Goal: Book appointment/travel/reservation

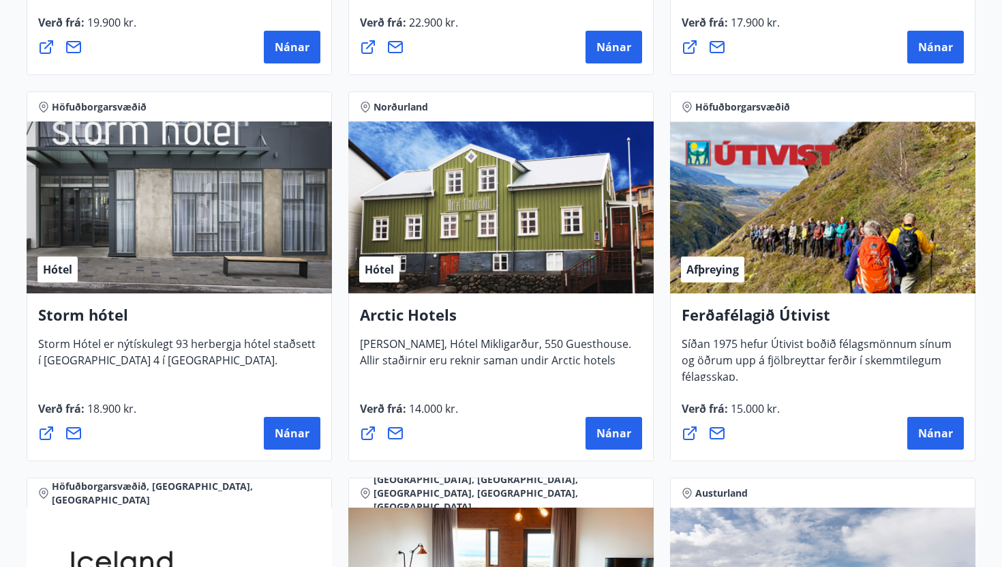
scroll to position [1331, 0]
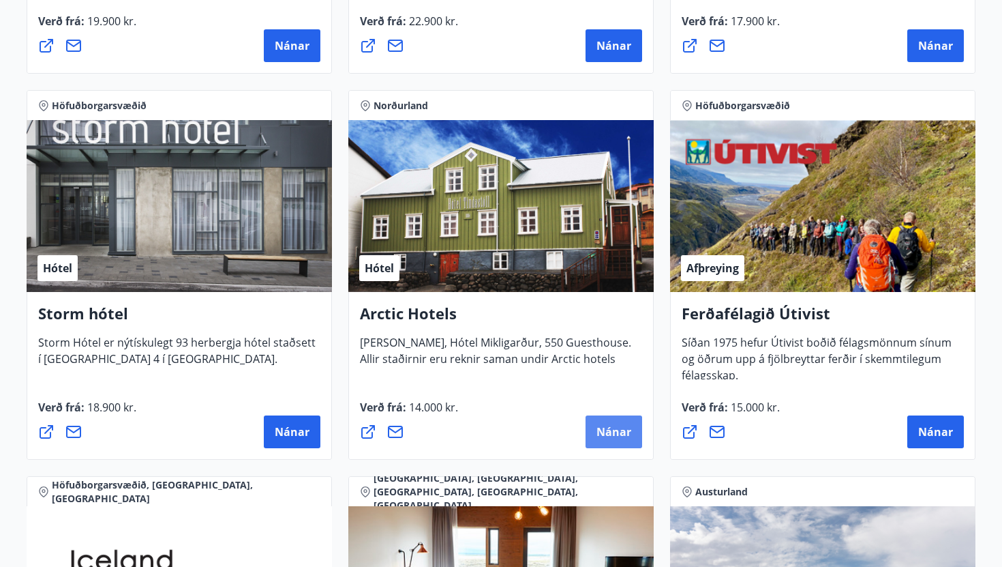
click at [619, 426] on span "Nánar" at bounding box center [614, 431] width 35 height 15
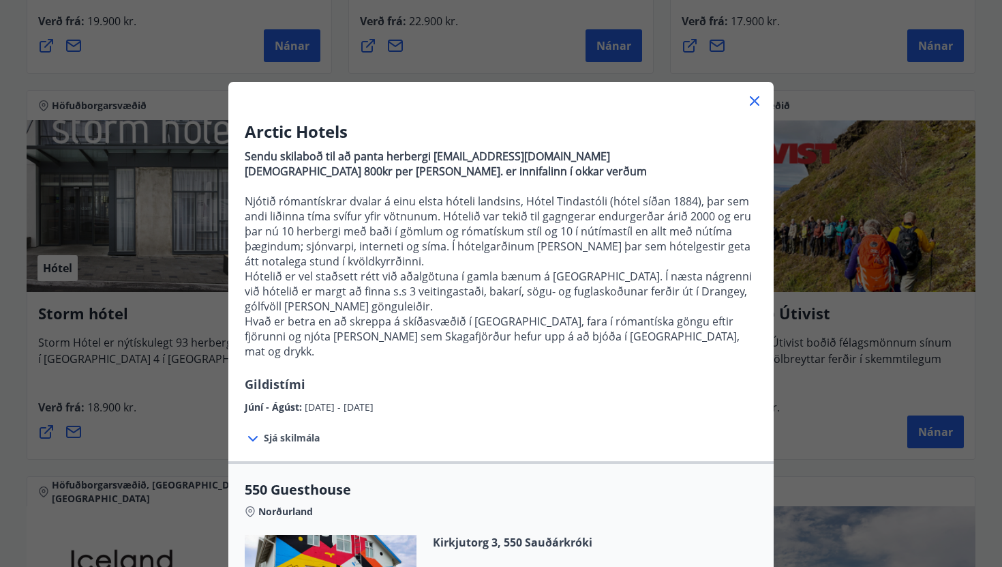
click at [798, 393] on div "Arctic Hotels Sendu skilaboð til að panta herbergi [EMAIL_ADDRESS][DOMAIN_NAME]…" at bounding box center [501, 283] width 1002 height 567
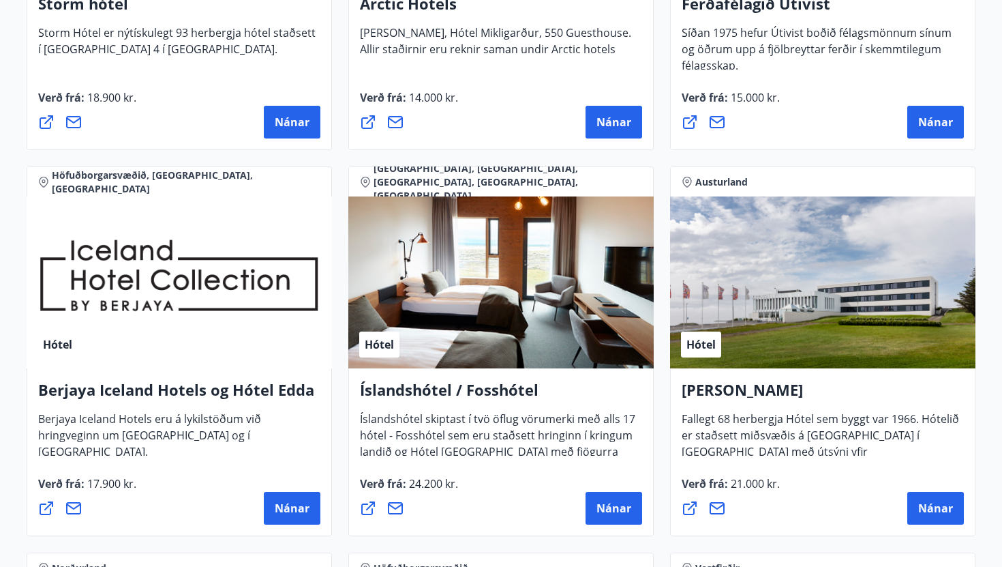
scroll to position [1643, 0]
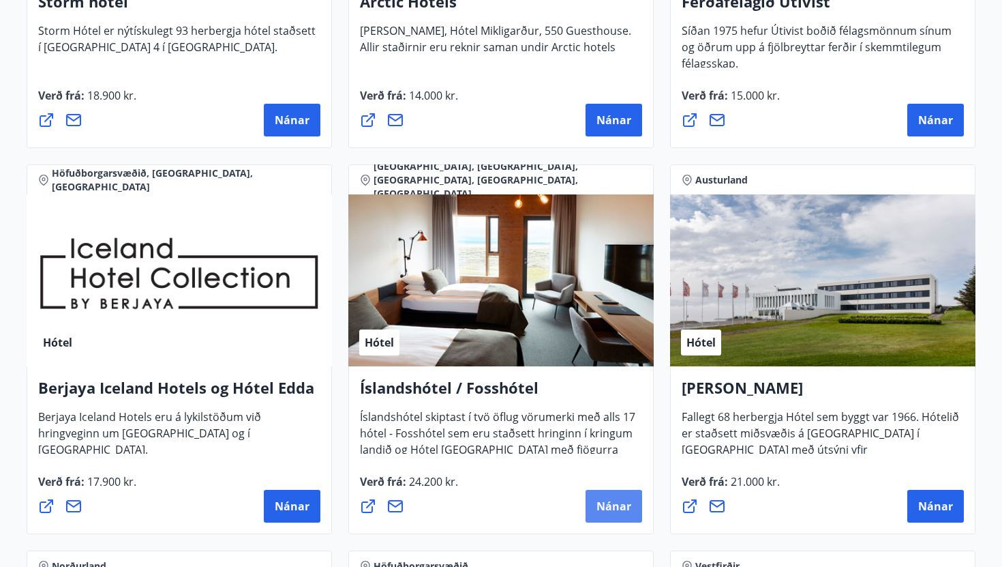
click at [620, 506] on span "Nánar" at bounding box center [614, 505] width 35 height 15
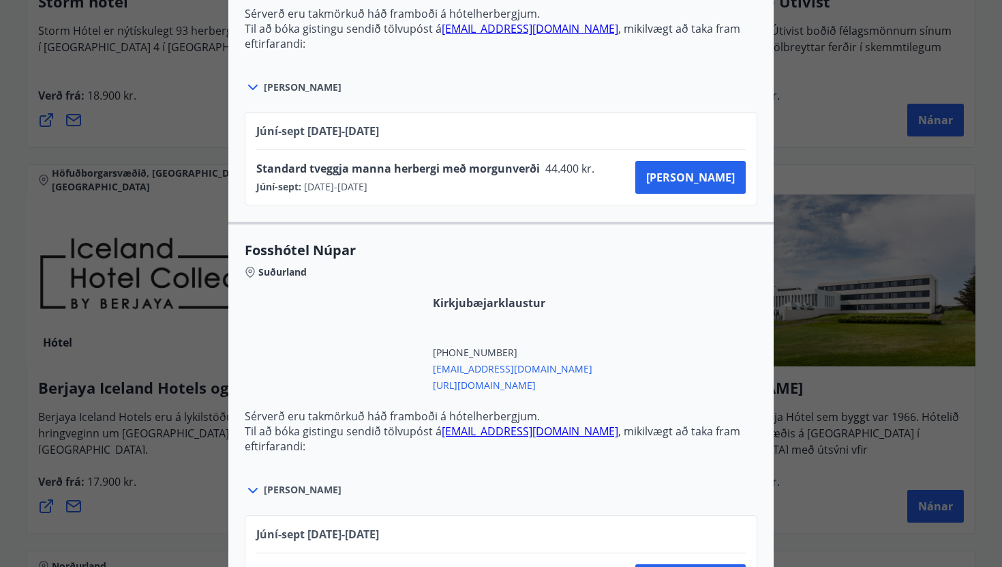
scroll to position [4116, 0]
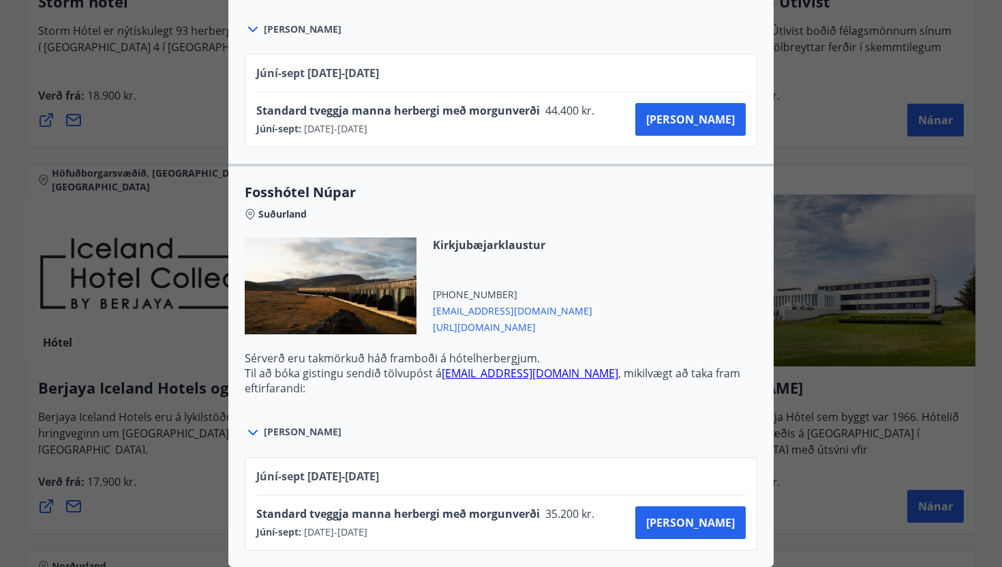
click at [891, 299] on div at bounding box center [501, 283] width 1002 height 567
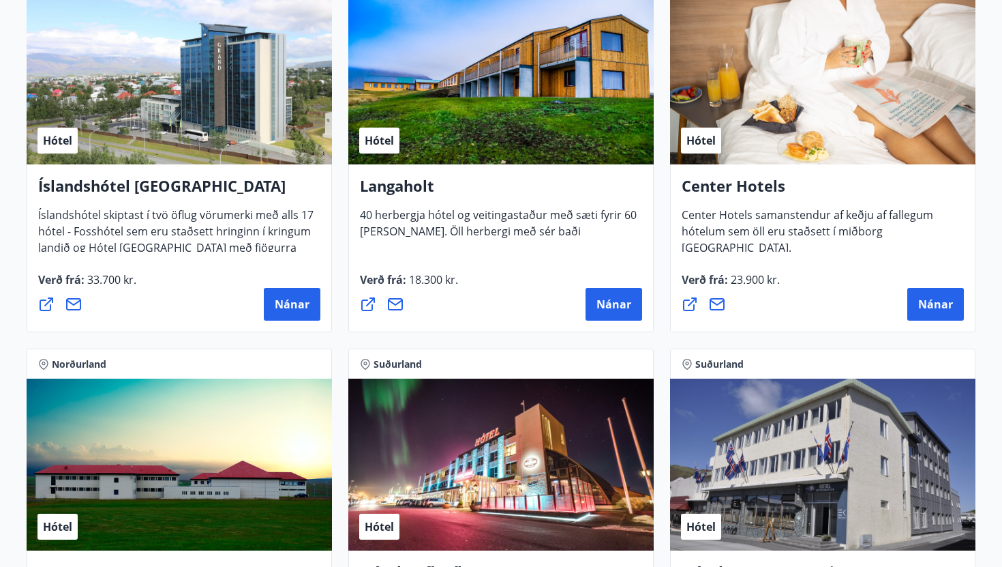
scroll to position [3001, 0]
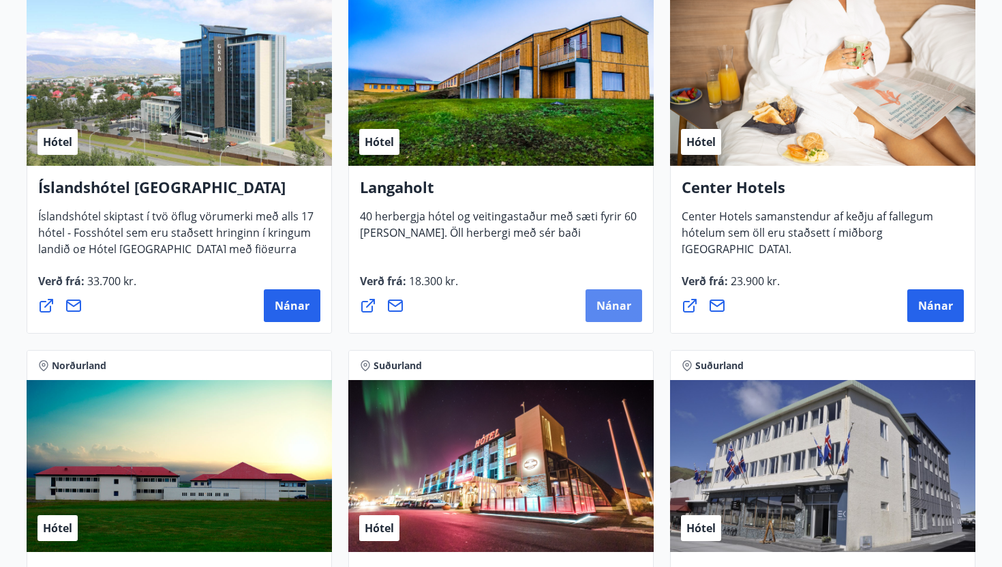
click at [605, 313] on button "Nánar" at bounding box center [614, 305] width 57 height 33
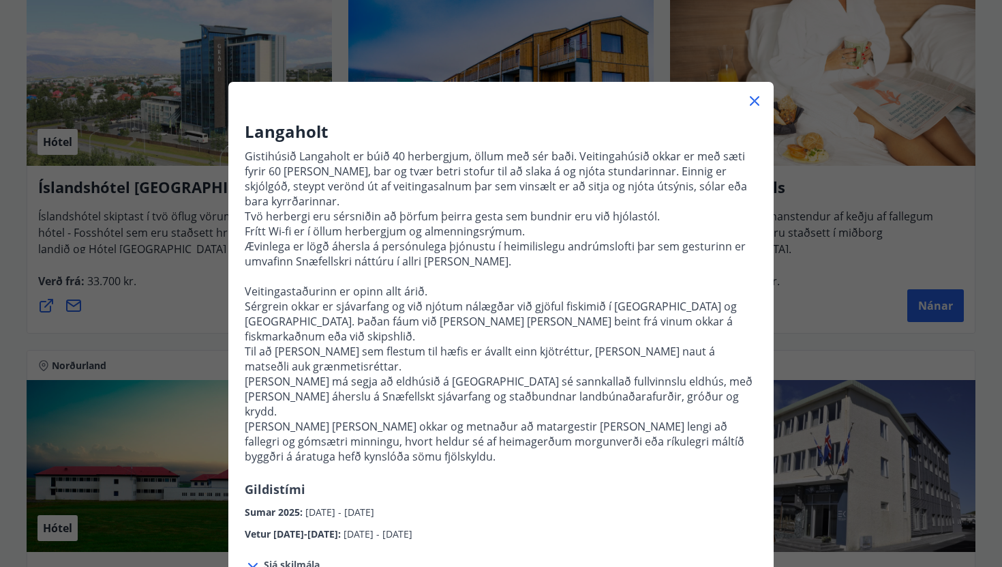
click at [190, 278] on div "Langaholt Gistihúsið [GEOGRAPHIC_DATA] er búið 40 herbergjum, öllum með sér bað…" at bounding box center [501, 283] width 1002 height 567
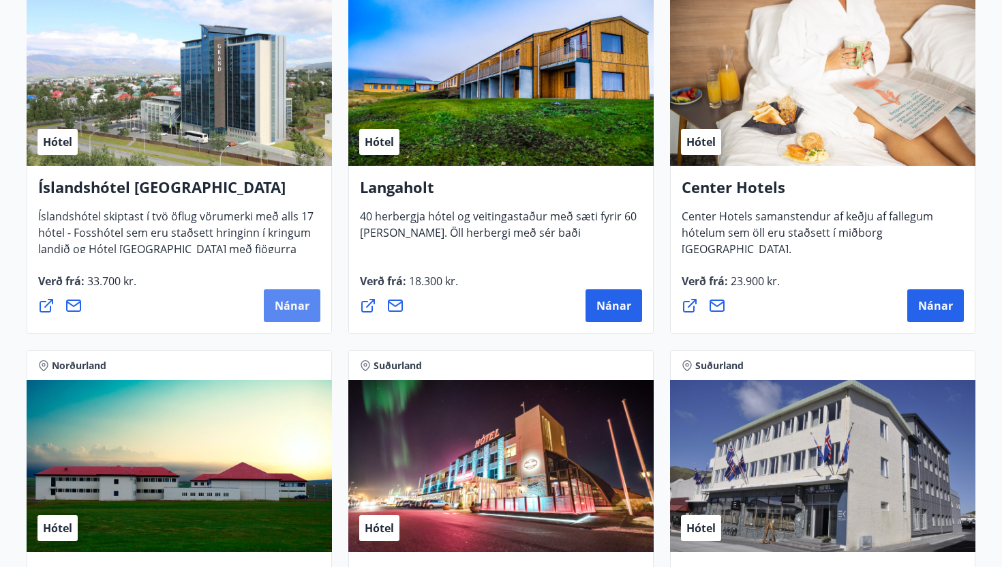
click at [278, 301] on span "Nánar" at bounding box center [292, 305] width 35 height 15
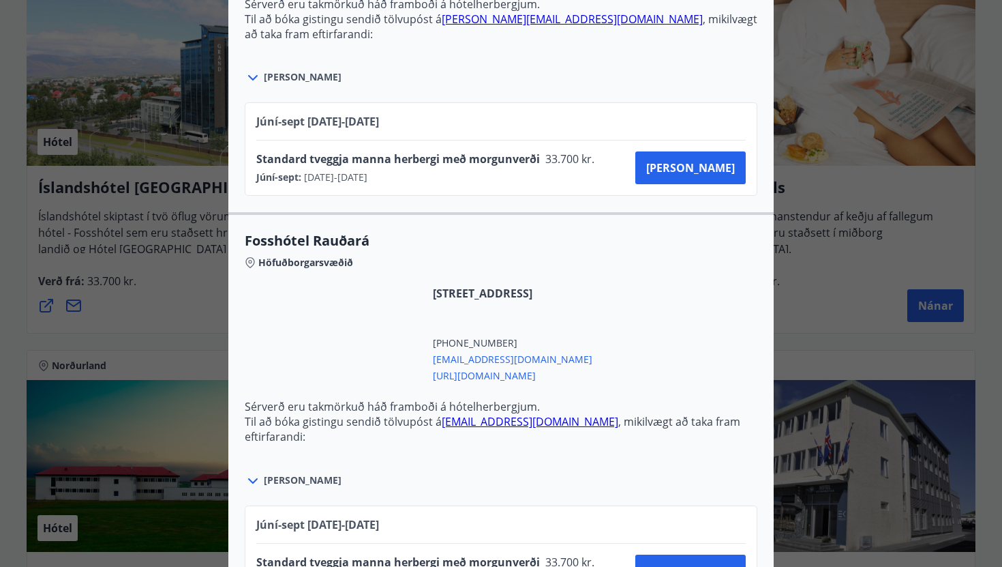
scroll to position [3077, 0]
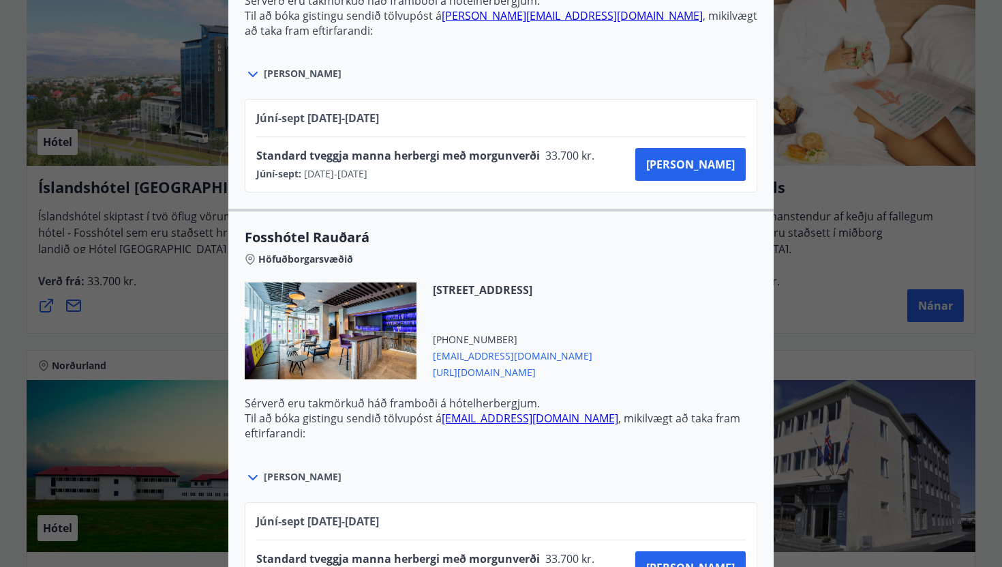
click at [183, 276] on div at bounding box center [501, 283] width 1002 height 567
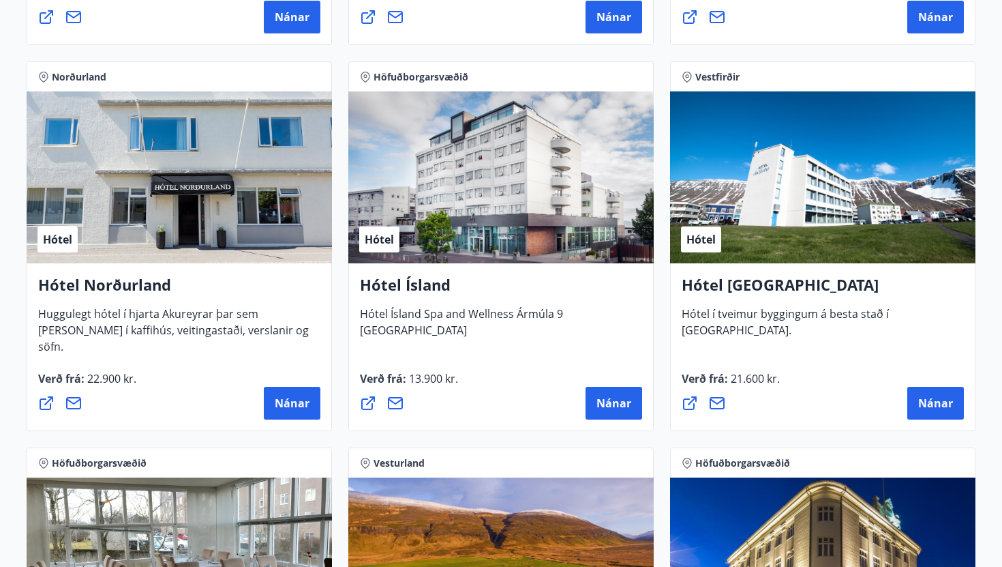
scroll to position [2129, 0]
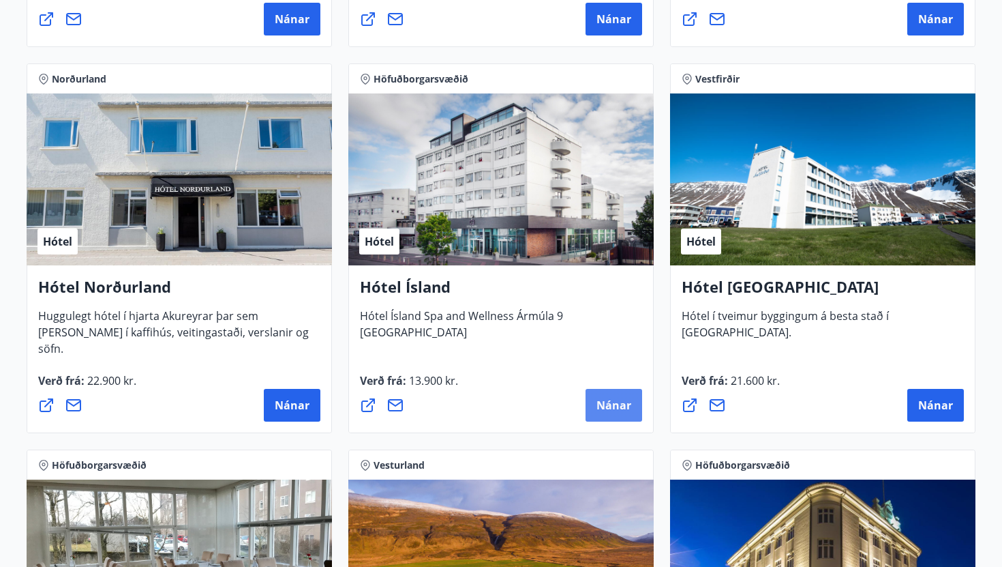
click at [595, 415] on button "Nánar" at bounding box center [614, 405] width 57 height 33
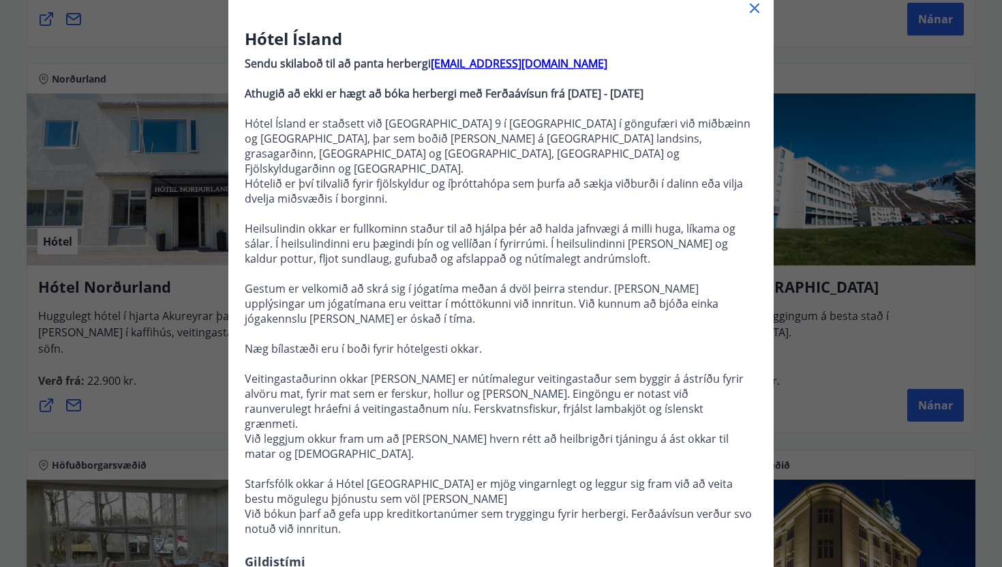
scroll to position [0, 0]
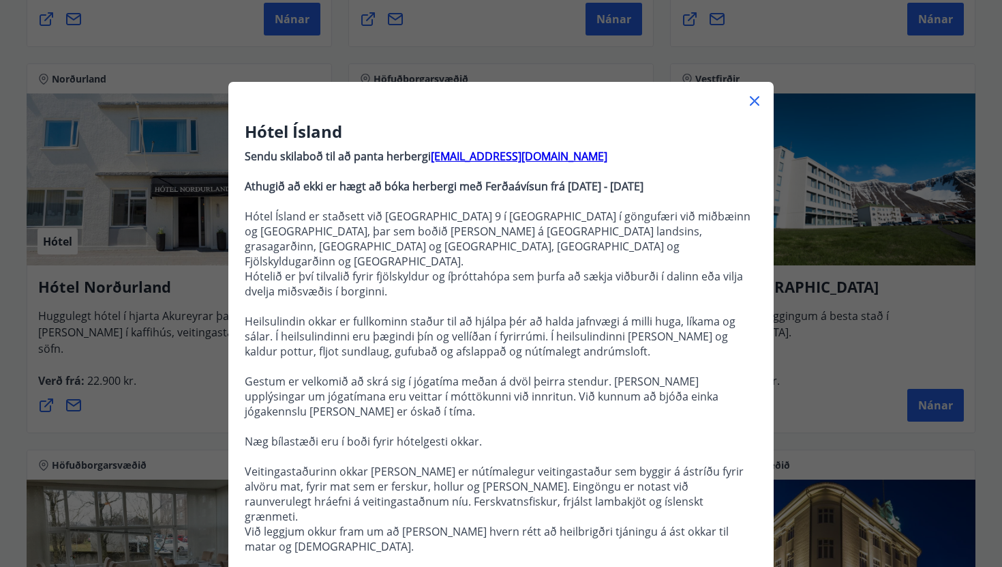
click at [42, 259] on div "Hótel Ísland Sendu skilaboð til að panta herbergi [EMAIL_ADDRESS][DOMAIN_NAME] …" at bounding box center [501, 283] width 1002 height 567
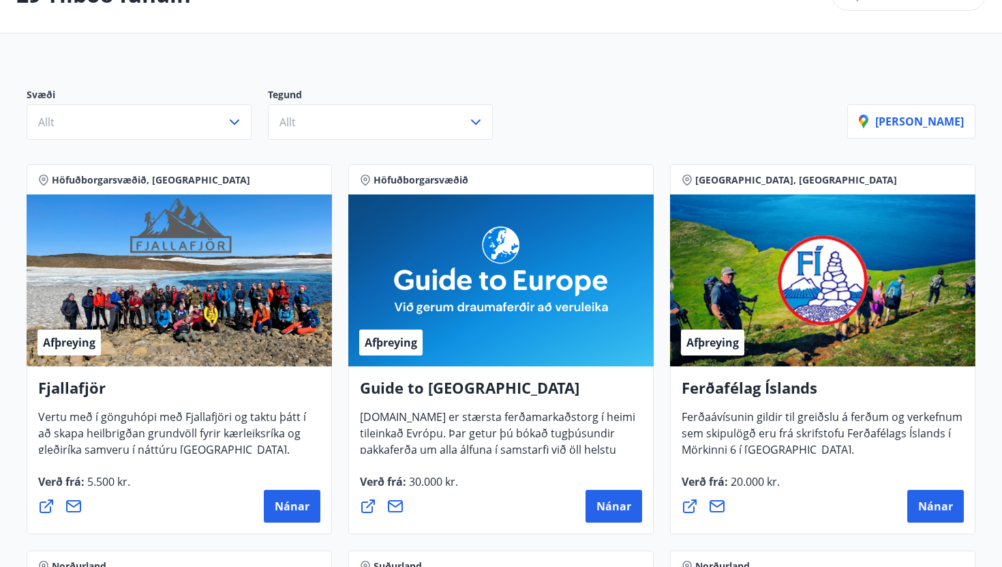
scroll to position [137, 0]
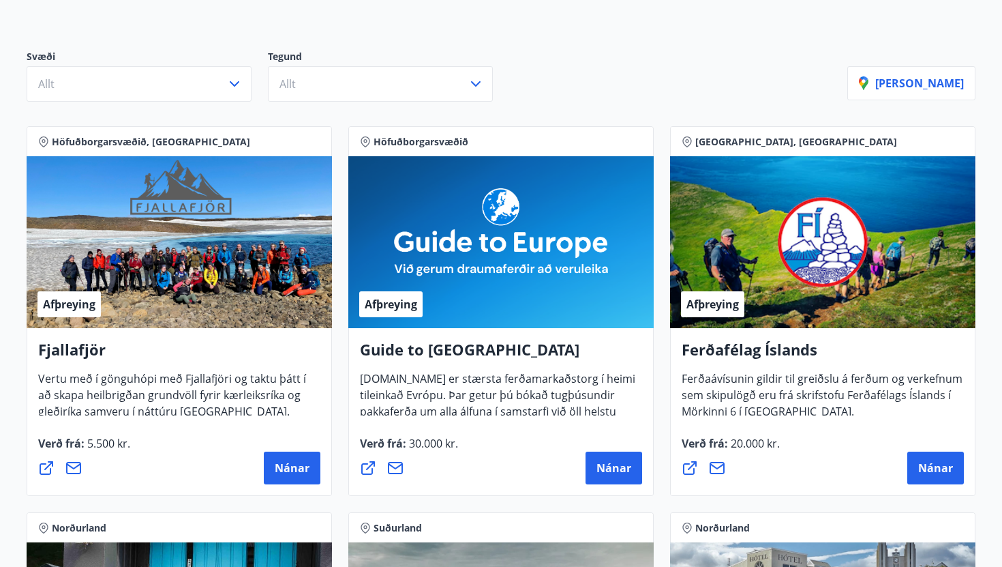
click at [575, 63] on div "Svæði Allt Tegund Allt" at bounding box center [437, 76] width 821 height 52
